Goal: Navigation & Orientation: Find specific page/section

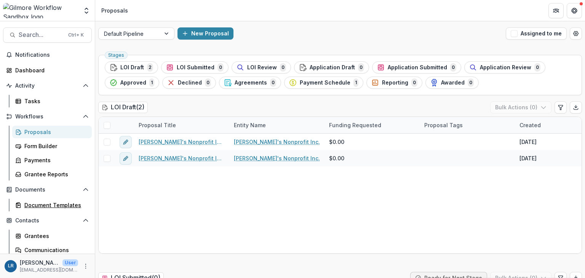
click at [48, 201] on div "Document Templates" at bounding box center [54, 205] width 61 height 8
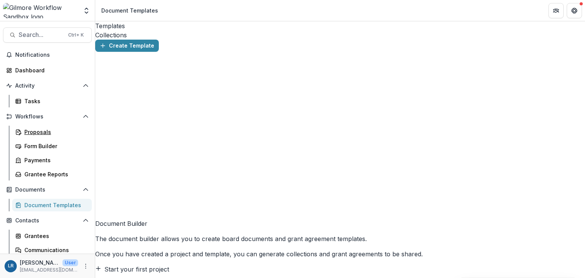
click at [43, 134] on div "Proposals" at bounding box center [54, 132] width 61 height 8
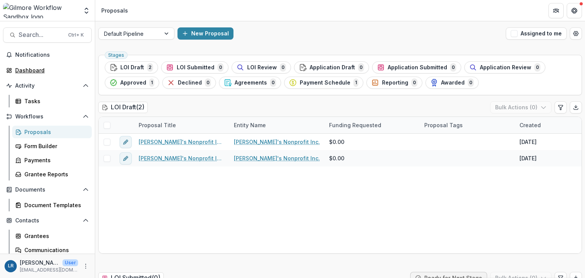
click at [29, 72] on div "Dashboard" at bounding box center [50, 70] width 70 height 8
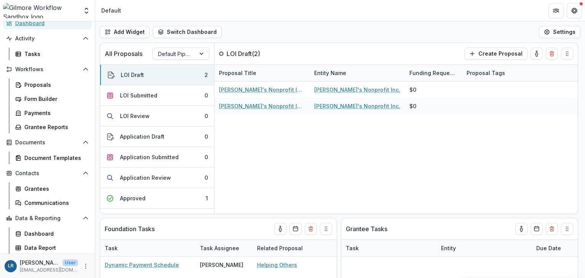
scroll to position [47, 0]
click at [39, 232] on div "Dashboard" at bounding box center [54, 234] width 61 height 8
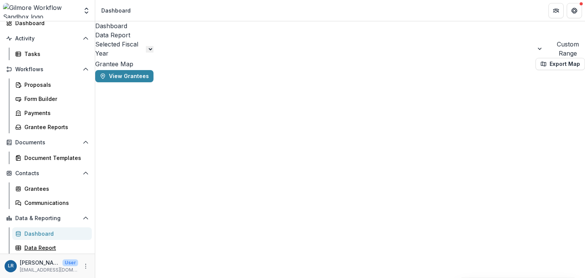
click at [41, 246] on div "Data Report" at bounding box center [54, 248] width 61 height 8
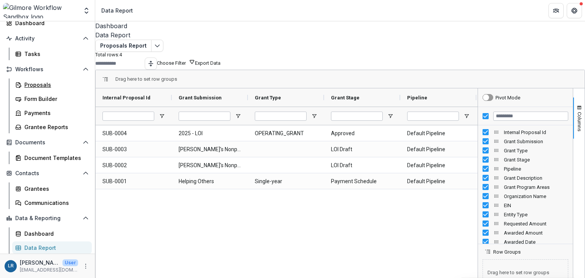
click at [34, 83] on div "Proposals" at bounding box center [54, 85] width 61 height 8
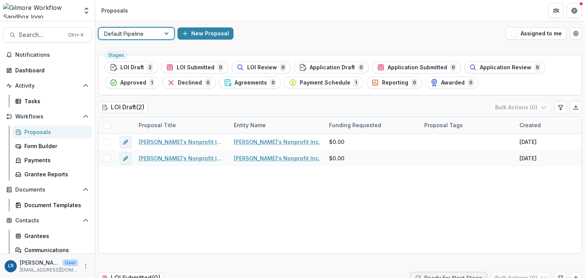
click at [168, 34] on div at bounding box center [167, 33] width 14 height 11
click at [132, 67] on span "LOI Draft" at bounding box center [132, 67] width 24 height 6
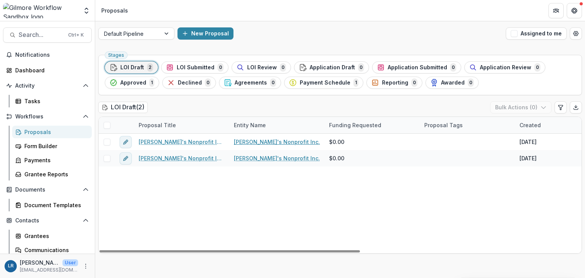
click at [259, 139] on link "[PERSON_NAME]'s Nonprofit Inc." at bounding box center [277, 142] width 86 height 8
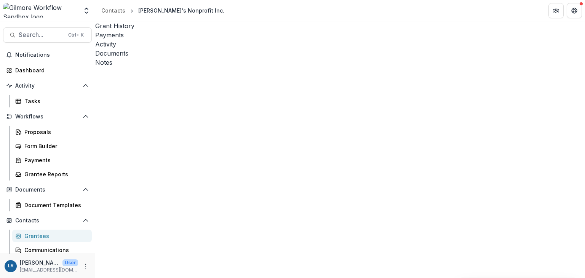
scroll to position [17, 0]
click at [28, 74] on div "Dashboard" at bounding box center [50, 70] width 70 height 8
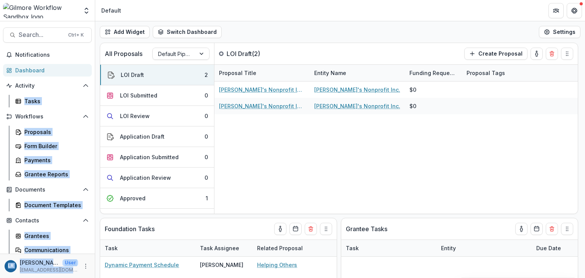
drag, startPoint x: 93, startPoint y: 69, endPoint x: 95, endPoint y: 114, distance: 45.4
click at [95, 114] on main "Search... Ctrl + K Notifications Dashboard Activity Tasks Workflows Proposals F…" at bounding box center [292, 149] width 585 height 257
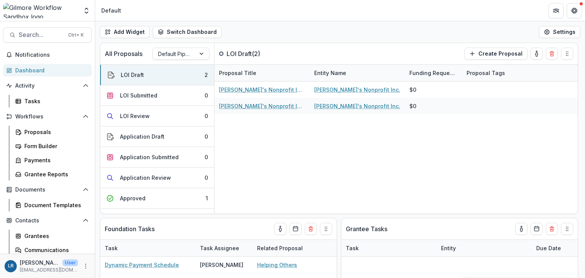
click at [177, 16] on header "Default" at bounding box center [340, 10] width 490 height 21
